Goal: Find specific page/section: Find specific page/section

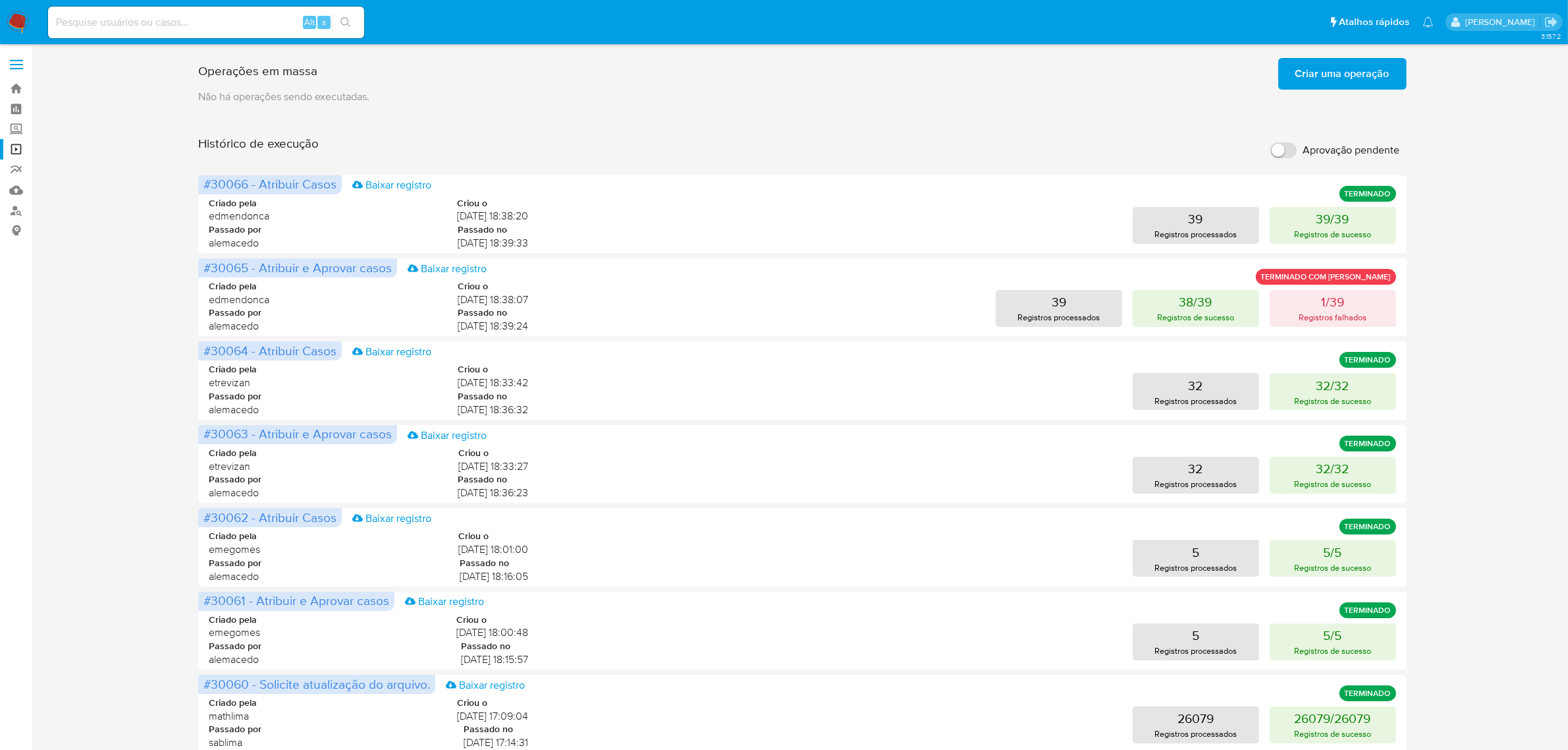
click at [19, 8] on nav "Pausado Ver notificaciones Alt s Atalhos rápidos Presiona las siguientes teclas…" at bounding box center [784, 22] width 1568 height 44
click at [17, 13] on img at bounding box center [17, 22] width 22 height 22
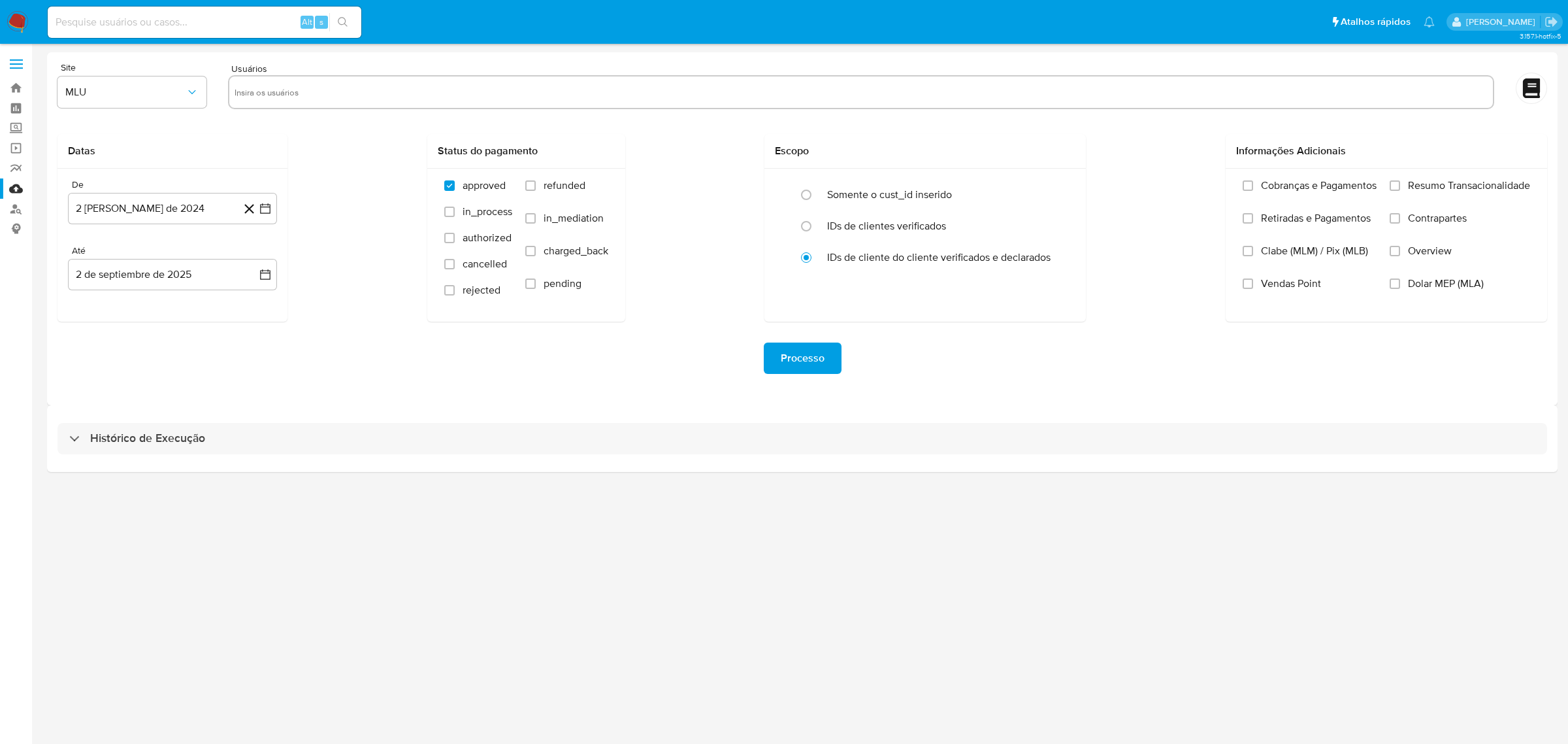
click at [212, 418] on div "Histórico de Execução" at bounding box center [802, 439] width 1510 height 67
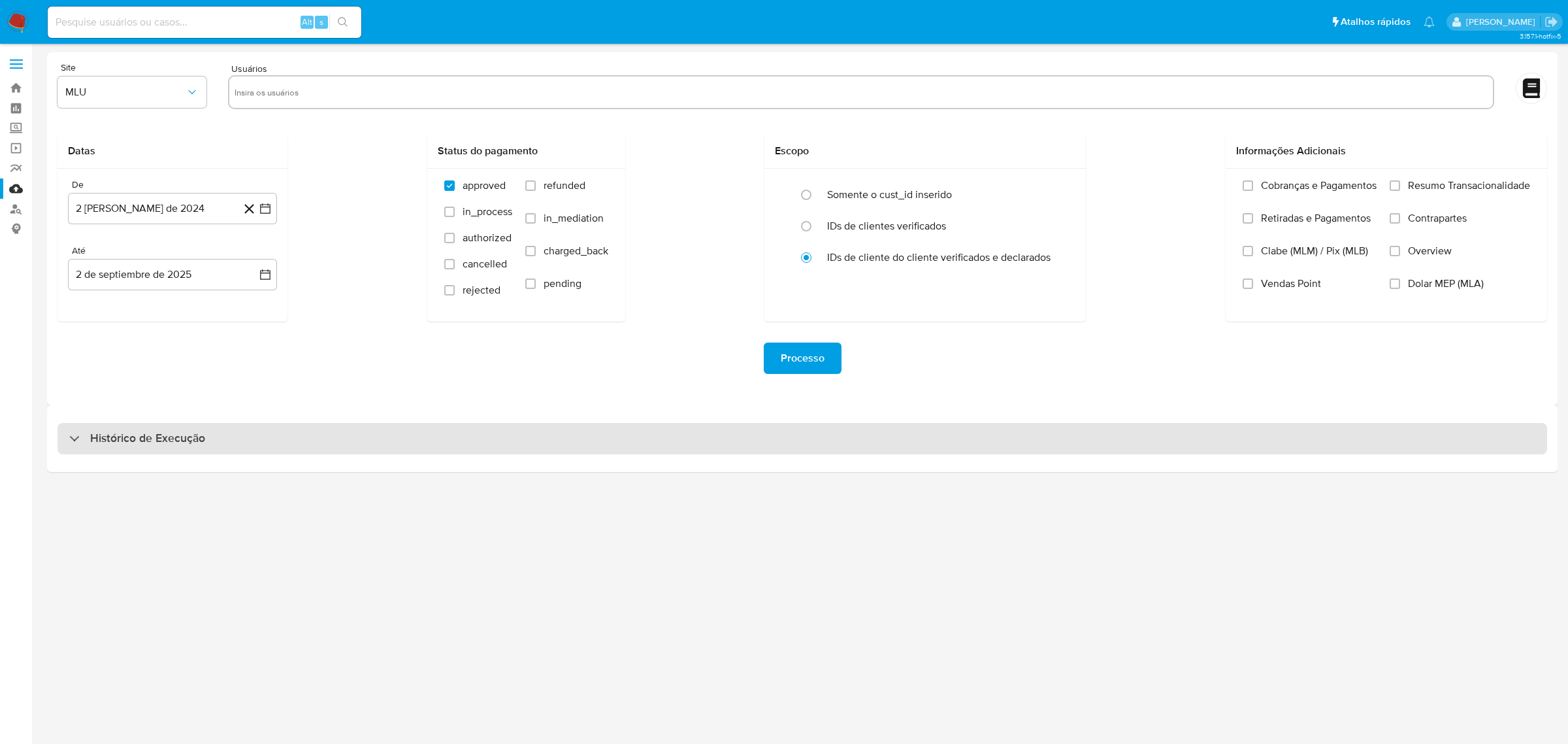
click at [192, 433] on h3 "Histórico de Execução" at bounding box center [148, 438] width 115 height 15
select select "10"
